Goal: Navigation & Orientation: Find specific page/section

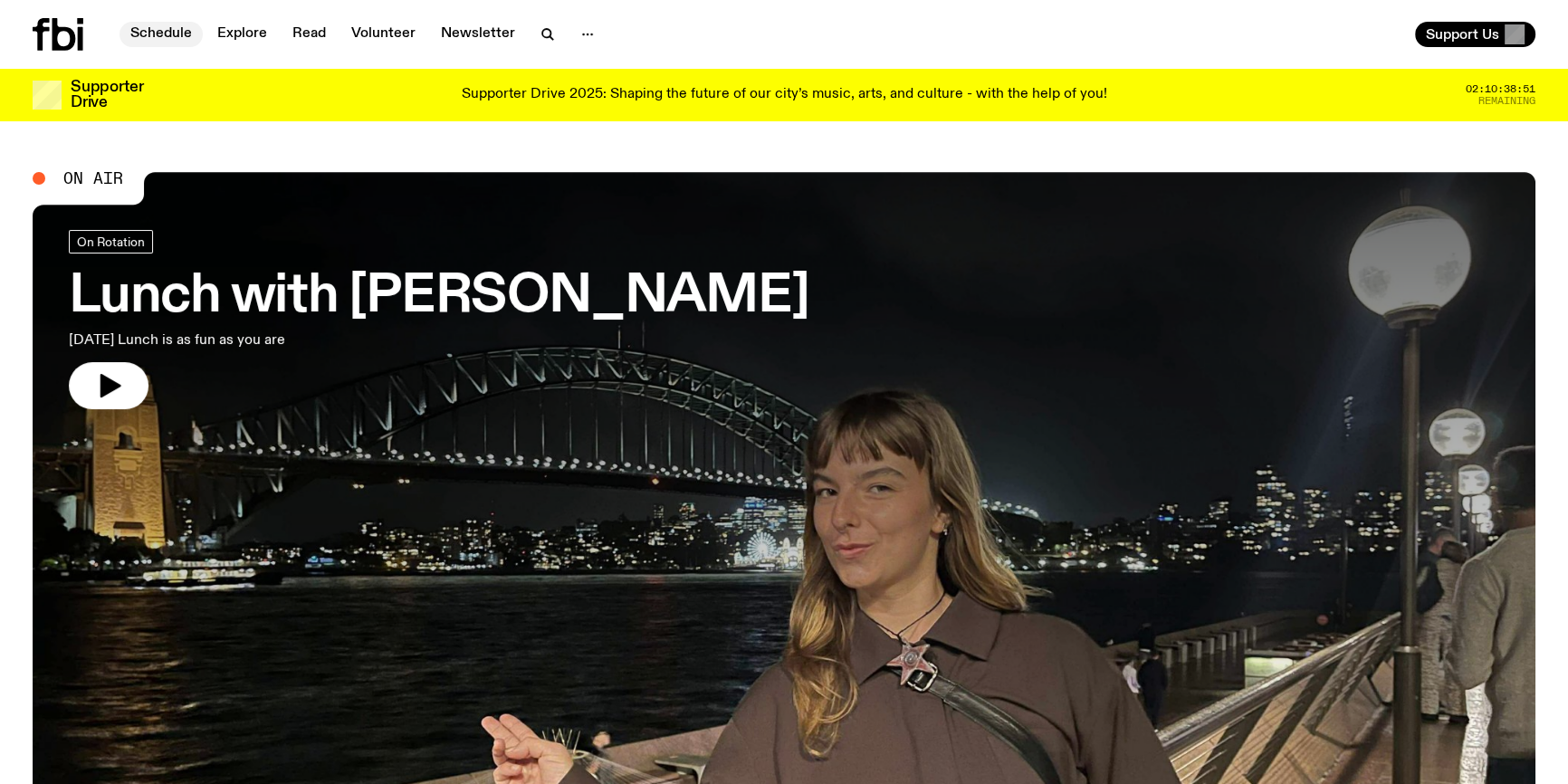
click at [161, 30] on link "Schedule" at bounding box center [161, 35] width 83 height 26
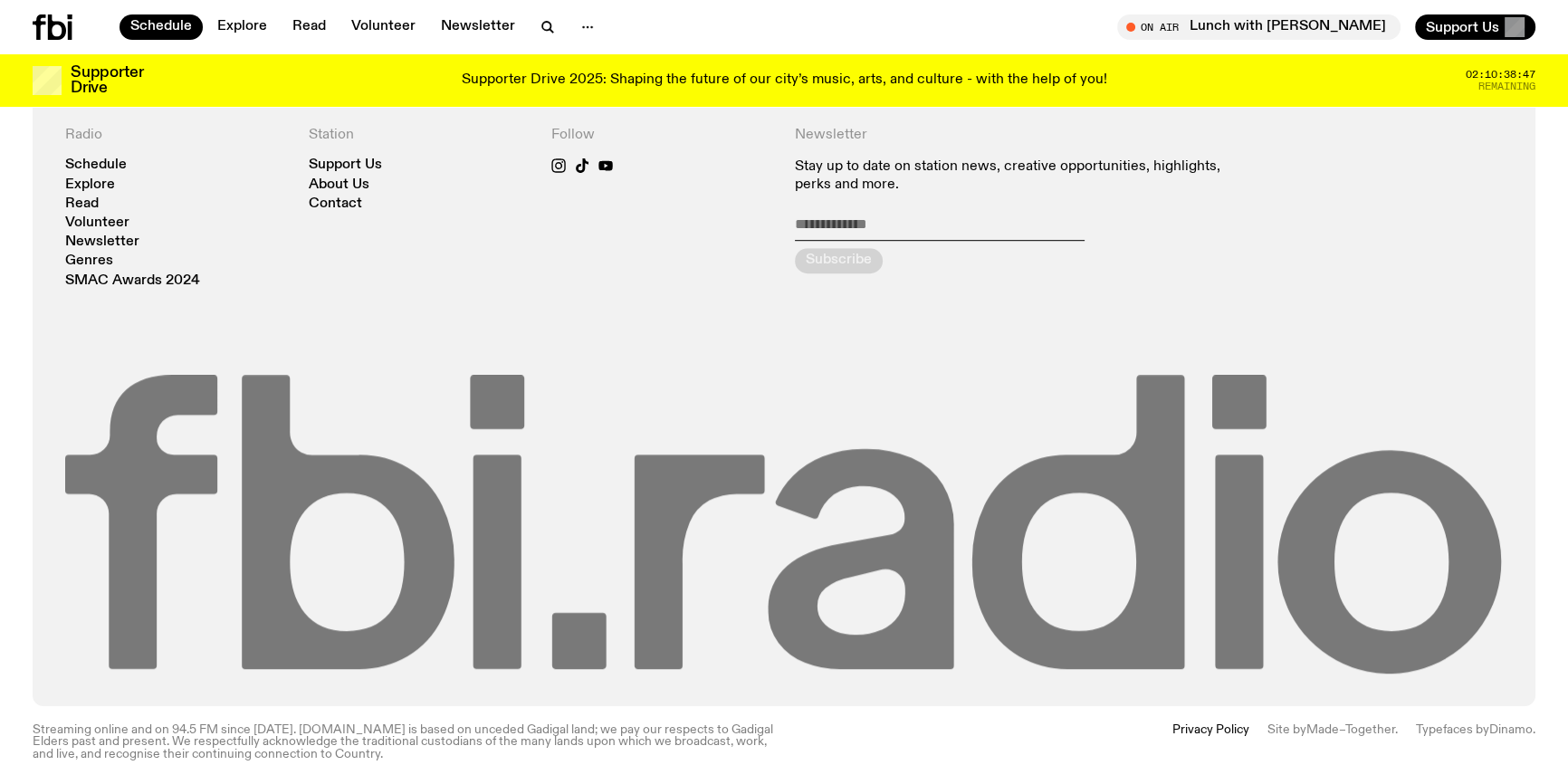
scroll to position [1384, 0]
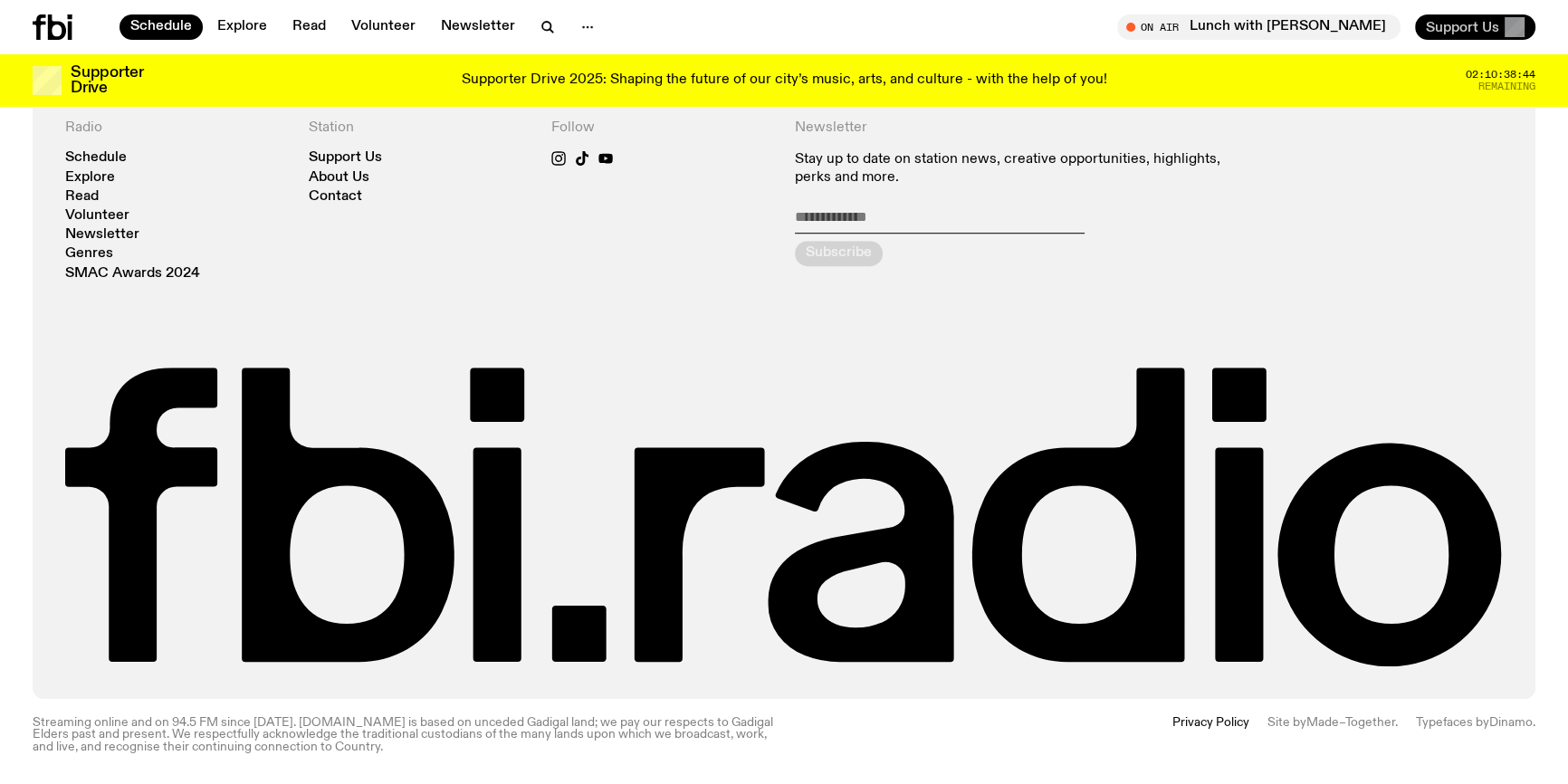
click at [1463, 26] on span "Support Us" at bounding box center [1462, 27] width 73 height 16
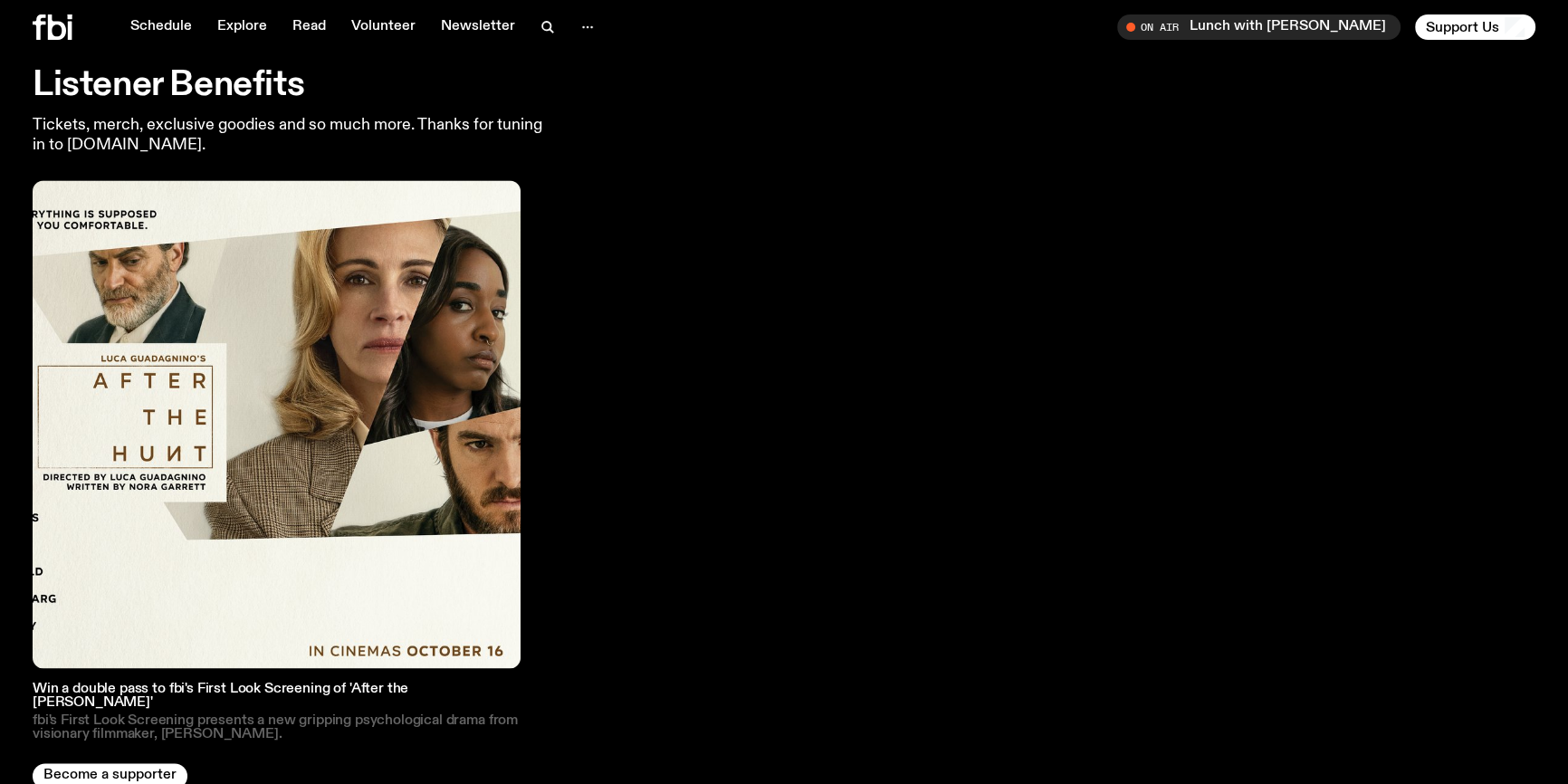
scroll to position [3163, 0]
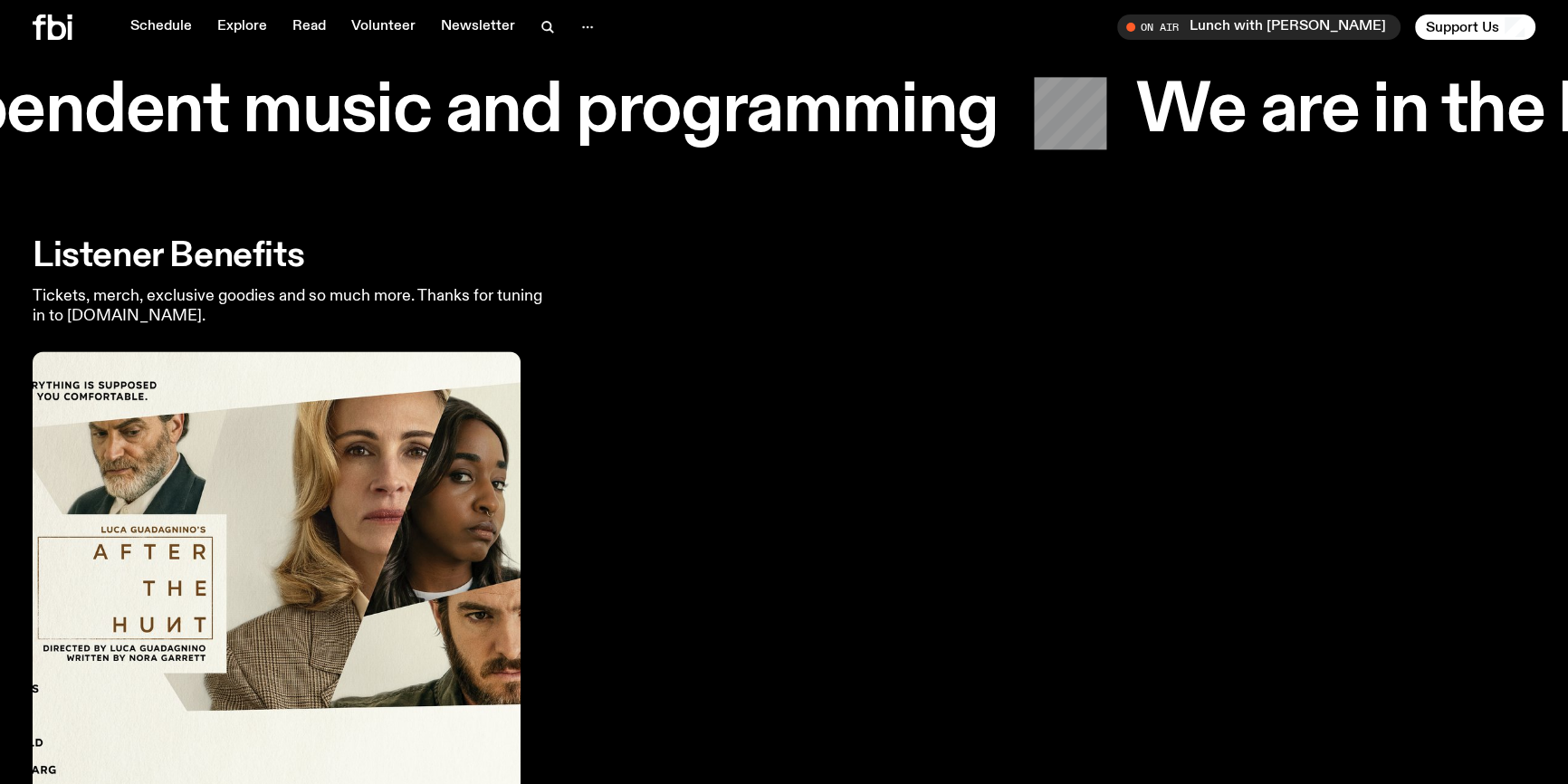
click at [380, 559] on img at bounding box center [277, 595] width 488 height 488
